Goal: Download file/media

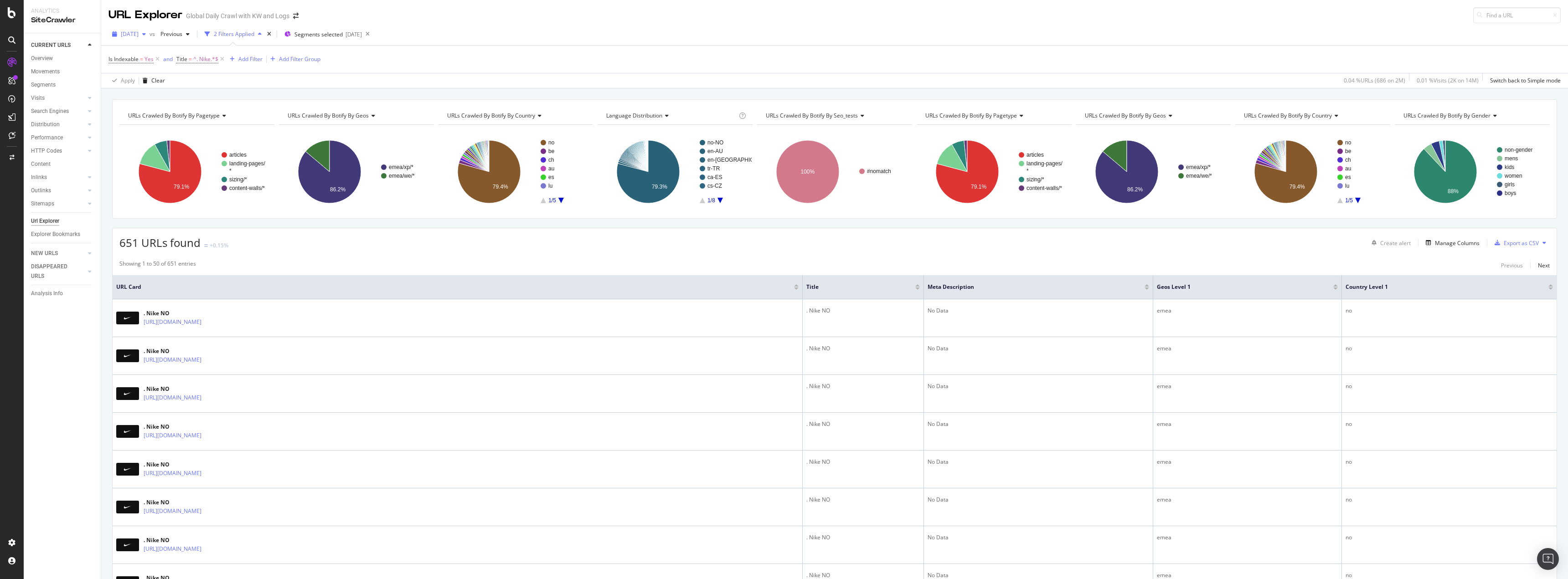
click at [139, 37] on span "[DATE]" at bounding box center [129, 33] width 18 height 8
click at [1511, 246] on div "Export as CSV" at bounding box center [1521, 243] width 35 height 8
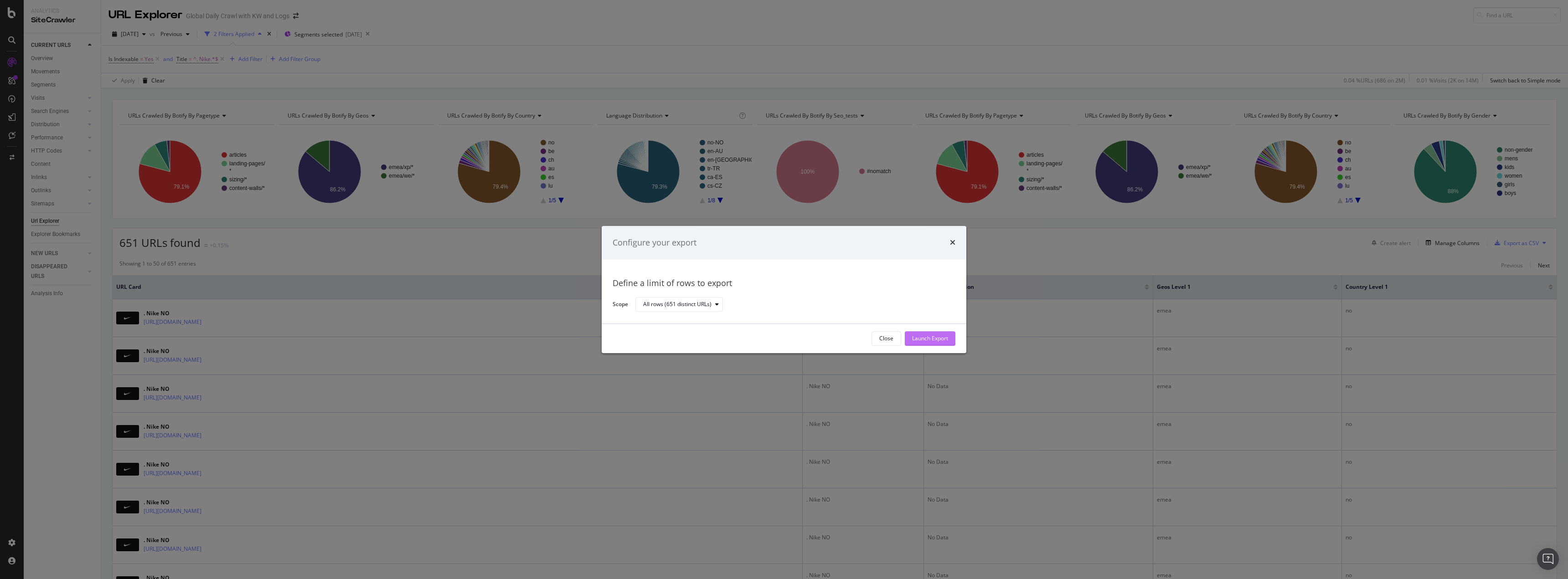
click at [948, 342] on button "Launch Export" at bounding box center [929, 338] width 51 height 15
